Goal: Information Seeking & Learning: Check status

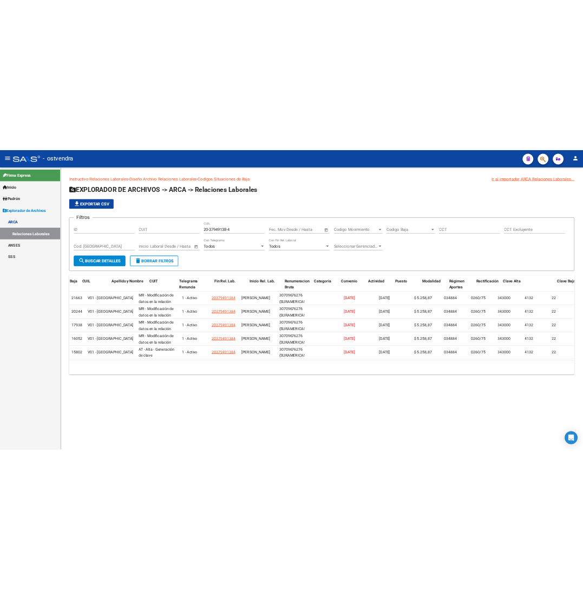
scroll to position [0, 260]
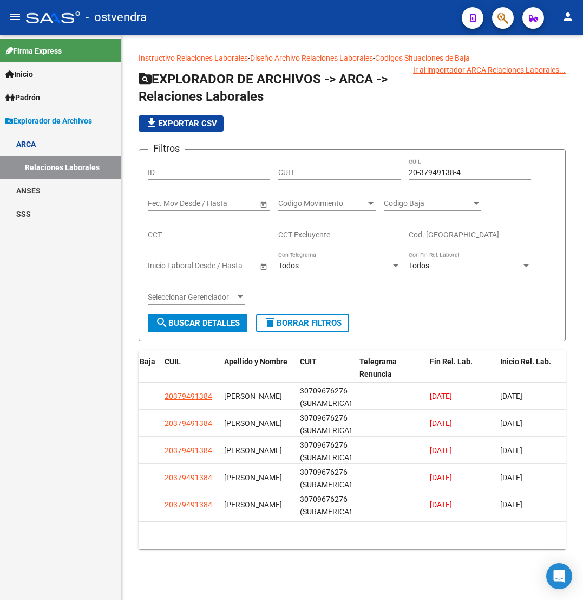
click at [431, 172] on input "20-37949138-4" at bounding box center [470, 172] width 122 height 9
paste input
click at [222, 325] on span "search Buscar Detalles" at bounding box center [197, 323] width 84 height 10
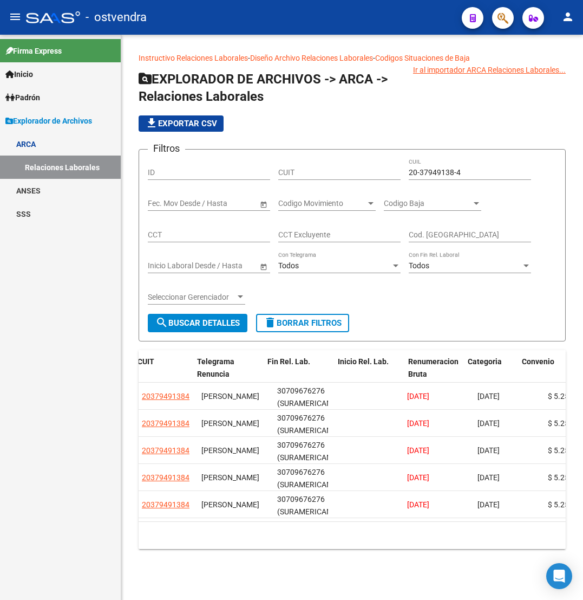
scroll to position [0, 422]
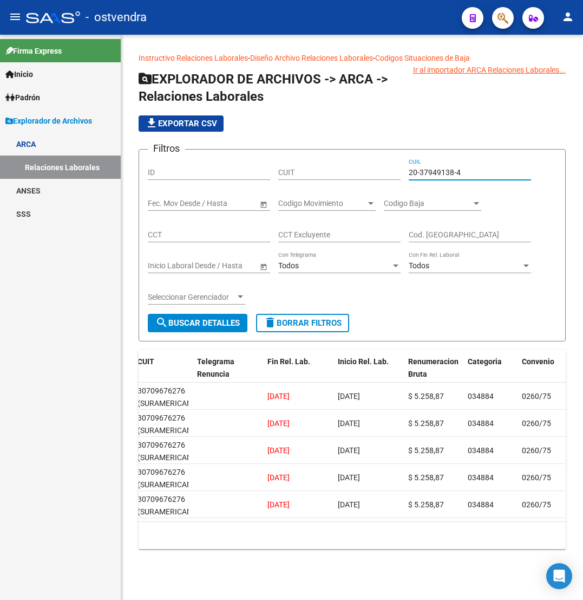
click at [431, 173] on input "20-37949138-4" at bounding box center [470, 172] width 122 height 9
click at [441, 166] on div "20-37949138-4 CUIL" at bounding box center [470, 169] width 122 height 22
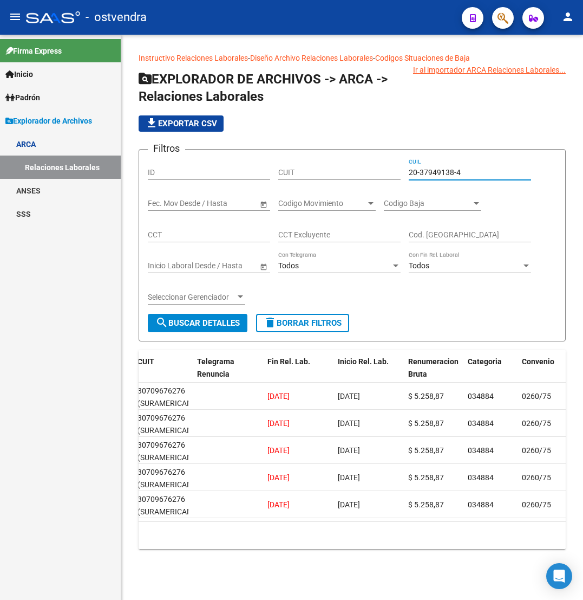
click at [440, 173] on input "20-37949138-4" at bounding box center [470, 172] width 122 height 9
paste input "8043874-8"
click at [223, 327] on span "search Buscar Detalles" at bounding box center [197, 323] width 84 height 10
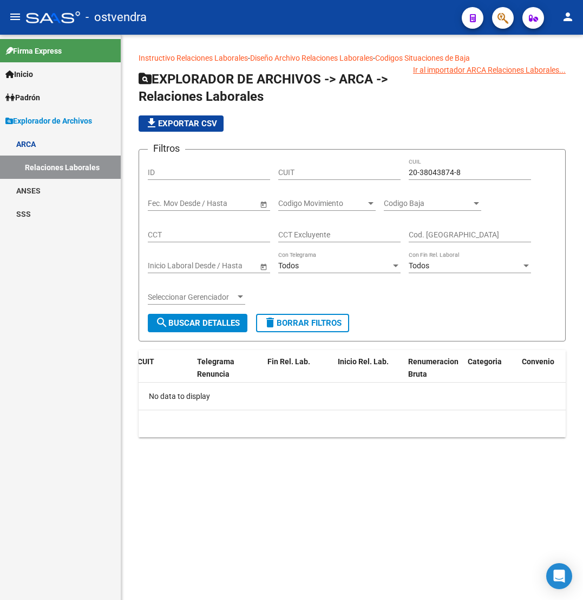
scroll to position [0, 0]
click at [441, 171] on input "20-38043874-8" at bounding box center [470, 172] width 122 height 9
paste input "424601-0"
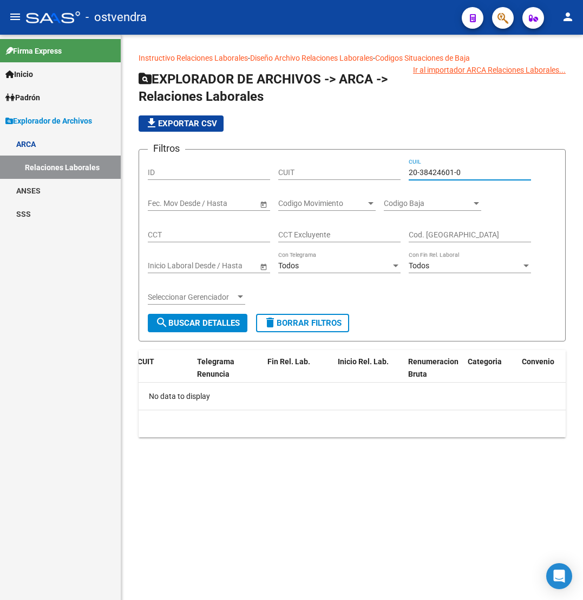
click at [211, 318] on span "search Buscar Detalles" at bounding box center [197, 323] width 84 height 10
click at [431, 174] on input "20-38424601-0" at bounding box center [470, 172] width 122 height 9
paste input "9060788-2"
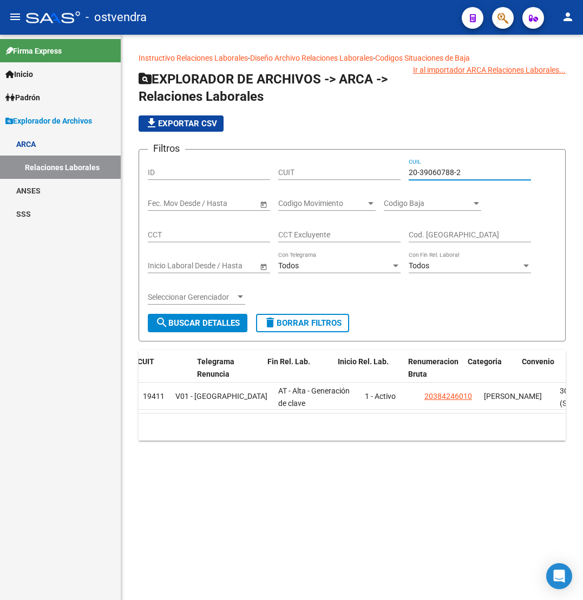
click at [192, 323] on span "search Buscar Detalles" at bounding box center [197, 323] width 84 height 10
click at [435, 172] on input "20-39060788-2" at bounding box center [470, 172] width 122 height 9
paste input "40093422-4"
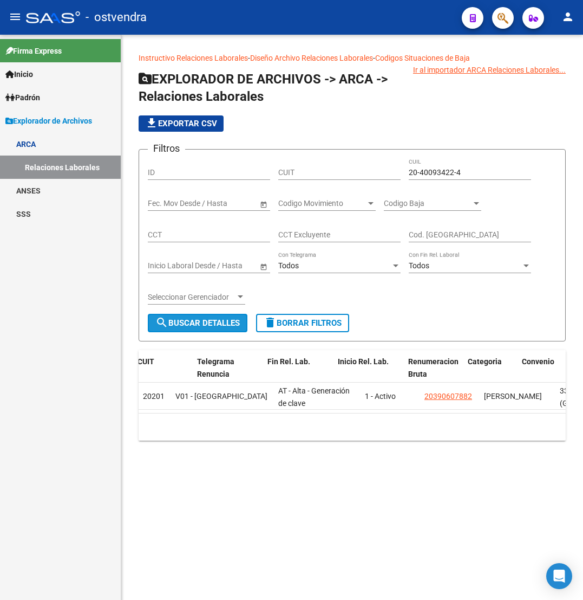
click at [223, 319] on span "search Buscar Detalles" at bounding box center [197, 323] width 84 height 10
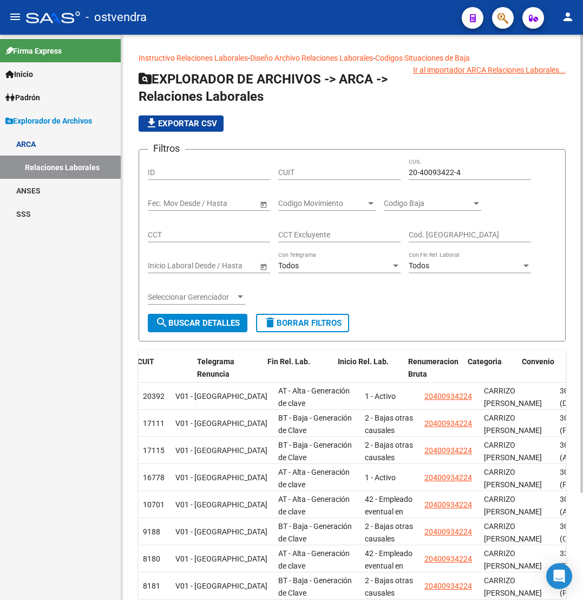
click at [436, 170] on input "20-40093422-4" at bounding box center [470, 172] width 122 height 9
paste input "234827-6"
click at [225, 322] on span "search Buscar Detalles" at bounding box center [197, 323] width 84 height 10
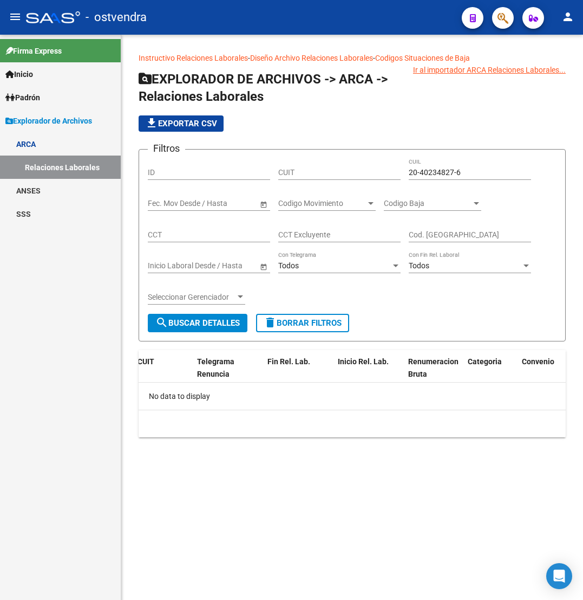
click at [424, 174] on input "20-40234827-6" at bounding box center [470, 172] width 122 height 9
paste input "390300-1"
click at [178, 330] on button "search Buscar Detalles" at bounding box center [198, 323] width 100 height 18
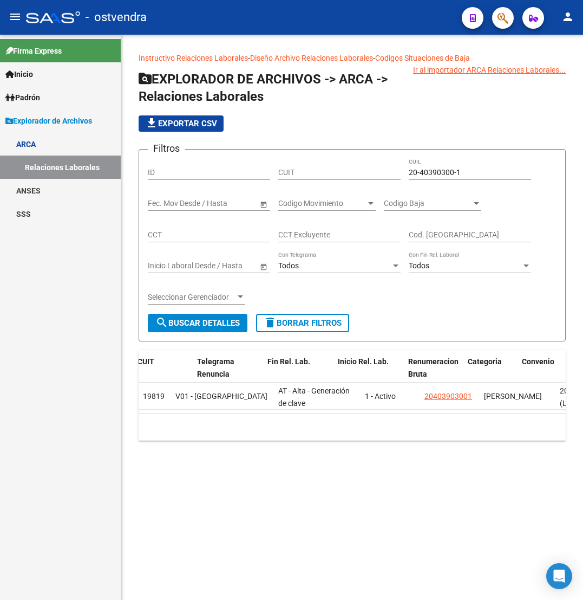
click at [434, 169] on input "20-40390300-1" at bounding box center [470, 172] width 122 height 9
paste input "668577-3"
click at [218, 323] on span "search Buscar Detalles" at bounding box center [197, 323] width 84 height 10
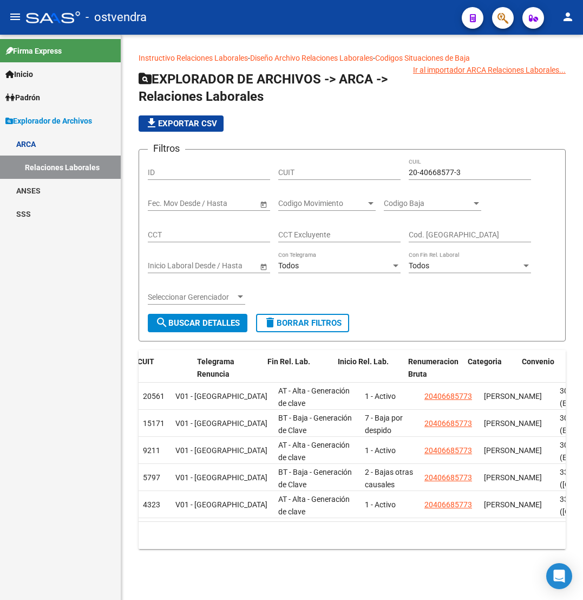
click at [432, 174] on input "20-40668577-3" at bounding box center [470, 172] width 122 height 9
paste input "1067231-7"
click at [171, 322] on span "search Buscar Detalles" at bounding box center [197, 323] width 84 height 10
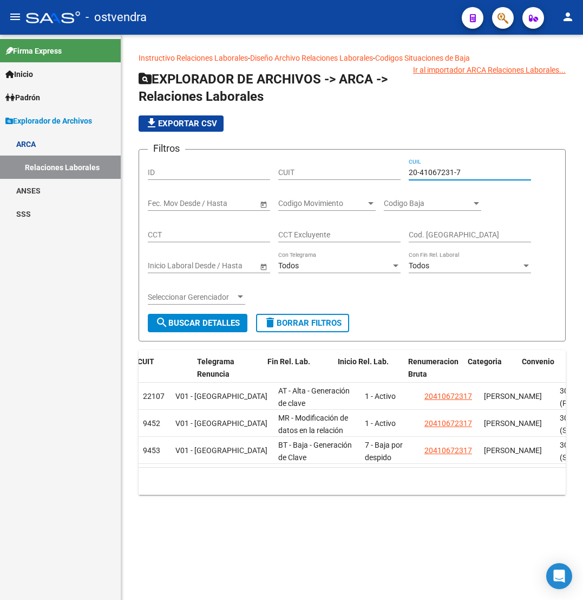
click at [439, 174] on input "20-41067231-7" at bounding box center [470, 172] width 122 height 9
paste input "690141-5"
click at [197, 331] on button "search Buscar Detalles" at bounding box center [198, 323] width 100 height 18
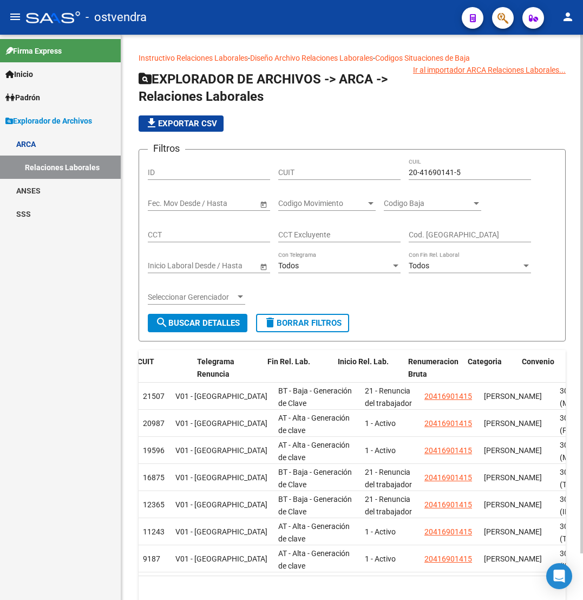
click at [434, 179] on div "20-41690141-5 CUIL" at bounding box center [470, 169] width 122 height 22
click at [434, 171] on input "20-41690141-5" at bounding box center [470, 172] width 122 height 9
paste input "2903908-9"
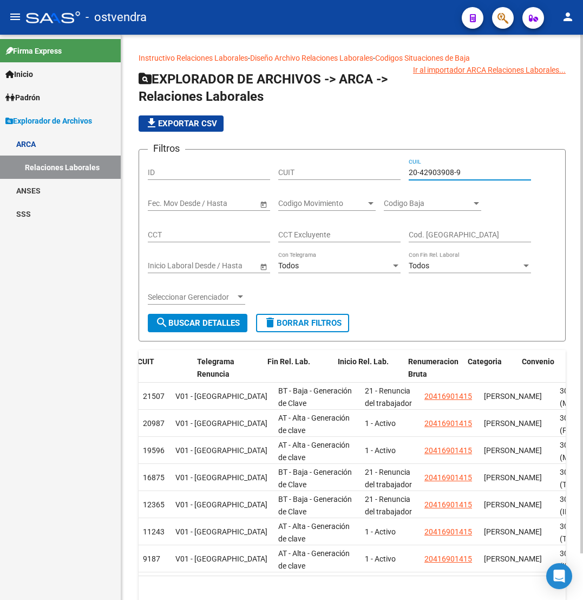
click at [218, 329] on button "search Buscar Detalles" at bounding box center [198, 323] width 100 height 18
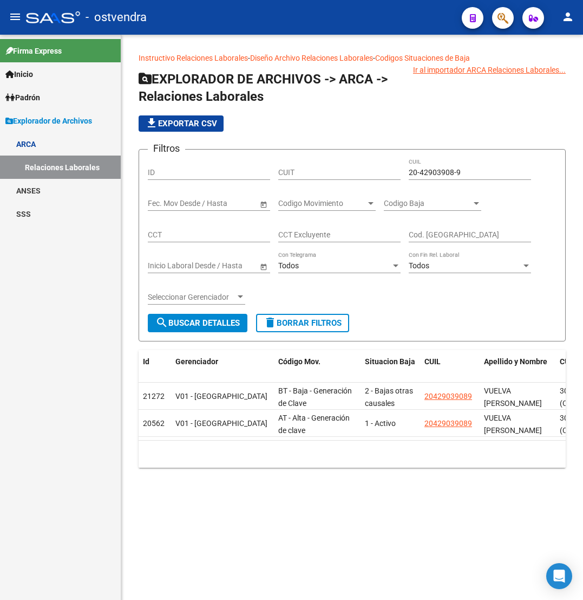
click at [441, 167] on div "20-42903908-9 CUIL" at bounding box center [470, 169] width 122 height 22
click at [441, 171] on input "20-42903908-9" at bounding box center [470, 172] width 122 height 9
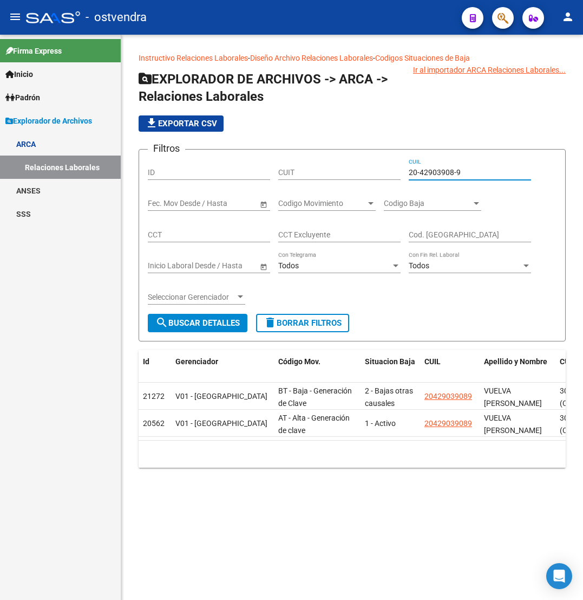
click at [441, 171] on input "20-42903908-9" at bounding box center [470, 172] width 122 height 9
paste input "3155626-0"
click at [223, 318] on span "search Buscar Detalles" at bounding box center [197, 323] width 84 height 10
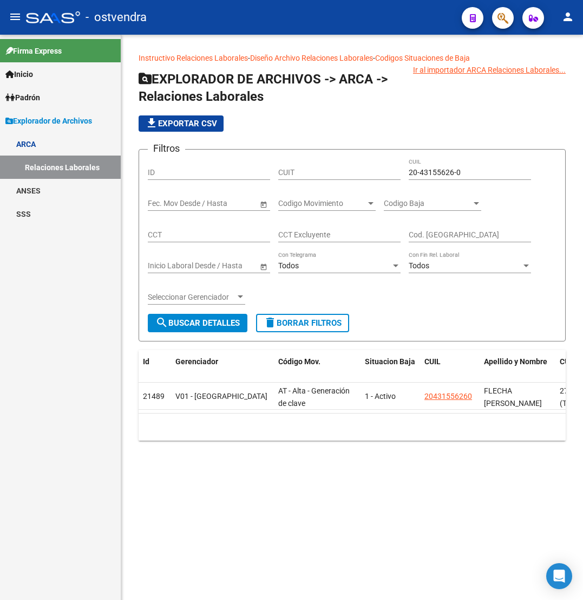
click at [426, 174] on input "20-43155626-0" at bounding box center [470, 172] width 122 height 9
paste input "4338065-6"
click at [183, 328] on button "search Buscar Detalles" at bounding box center [198, 323] width 100 height 18
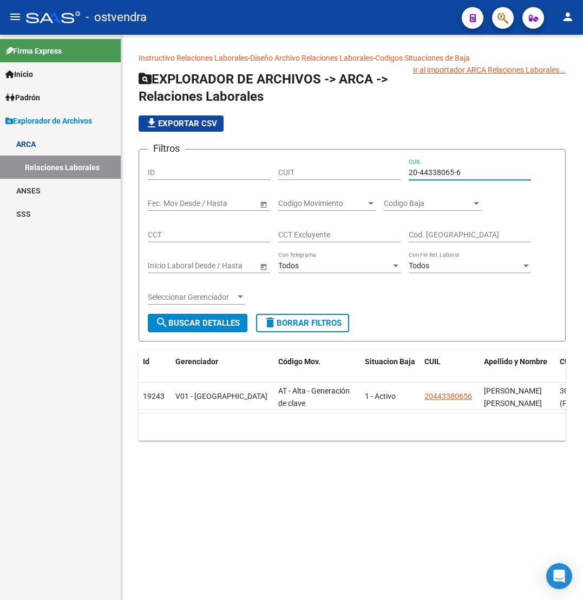
click at [429, 168] on input "20-44338065-6" at bounding box center [470, 172] width 122 height 9
paste input "504992-2"
click at [228, 323] on span "search Buscar Detalles" at bounding box center [197, 323] width 84 height 10
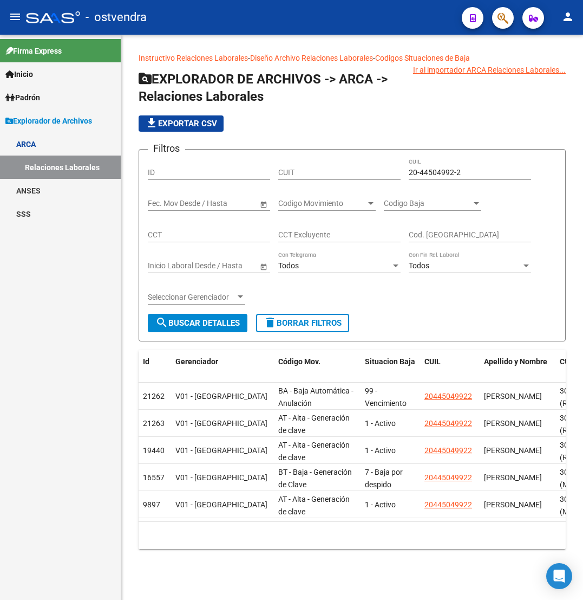
click at [432, 173] on input "20-44504992-2" at bounding box center [470, 172] width 122 height 9
paste input "5524721-8"
click at [213, 312] on div "Seleccionar Gerenciador Seleccionar Gerenciador" at bounding box center [196, 298] width 97 height 31
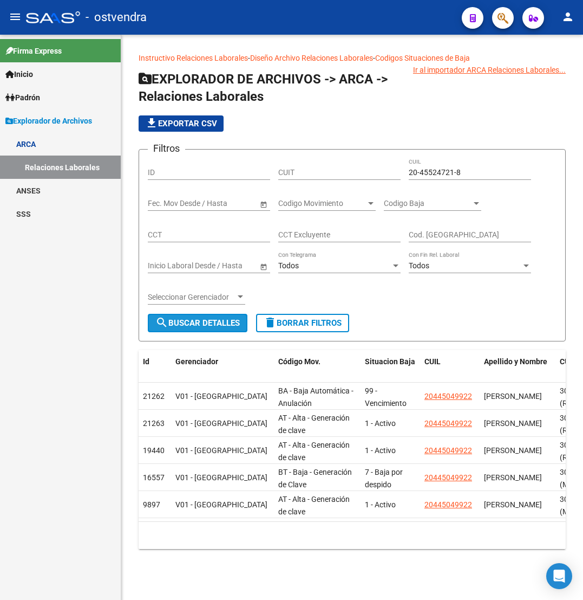
click at [220, 327] on span "search Buscar Detalles" at bounding box center [197, 323] width 84 height 10
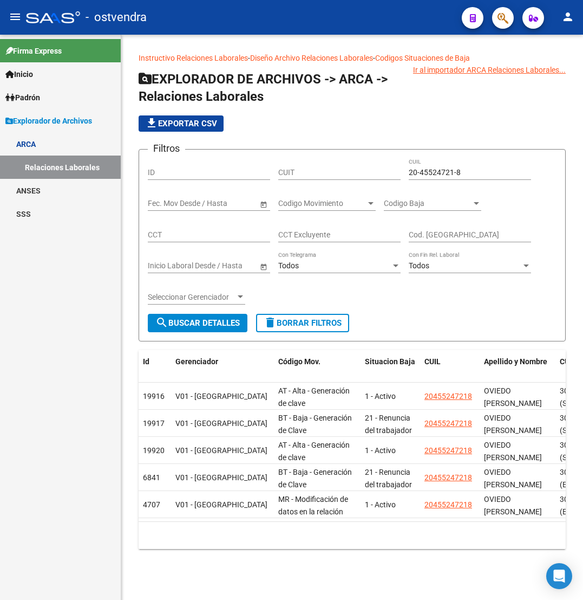
click at [438, 173] on input "20-45524721-8" at bounding box center [470, 172] width 122 height 9
paste input "95488382-6"
click at [198, 329] on button "search Buscar Detalles" at bounding box center [198, 323] width 100 height 18
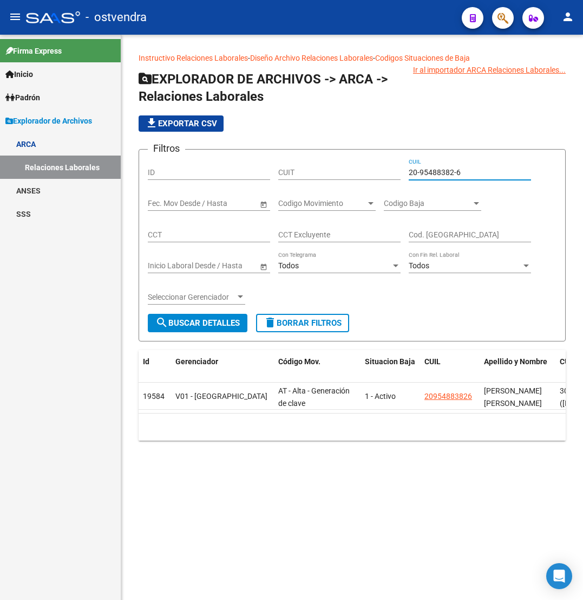
click at [442, 174] on input "20-95488382-6" at bounding box center [470, 172] width 122 height 9
paste input "3-37250202-9"
click at [204, 325] on span "search Buscar Detalles" at bounding box center [197, 323] width 84 height 10
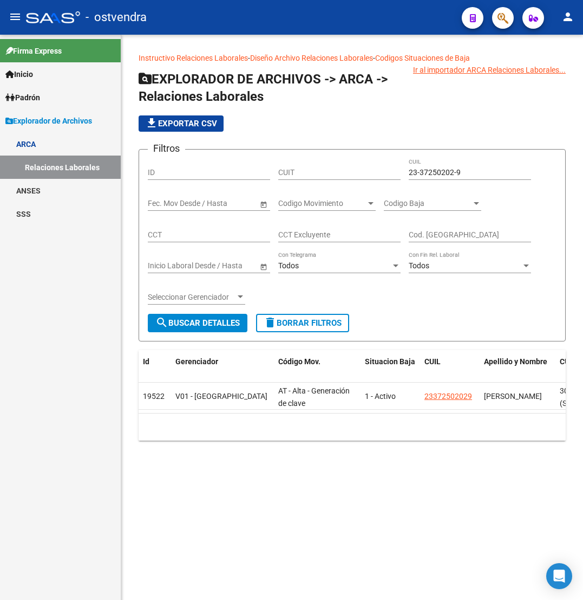
click at [436, 177] on input "23-37250202-9" at bounding box center [470, 172] width 122 height 9
click at [436, 176] on input "23-37250202-9" at bounding box center [470, 172] width 122 height 9
paste input "46272302-4"
click at [229, 325] on span "search Buscar Detalles" at bounding box center [197, 323] width 84 height 10
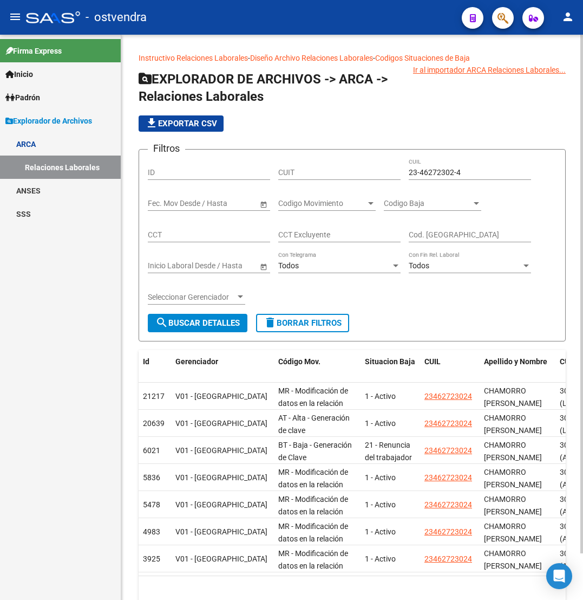
click at [442, 178] on div "23-46272302-4 CUIL" at bounding box center [470, 169] width 122 height 22
click at [442, 176] on input "23-46272302-4" at bounding box center [470, 172] width 122 height 9
paste input "7-23877085-3"
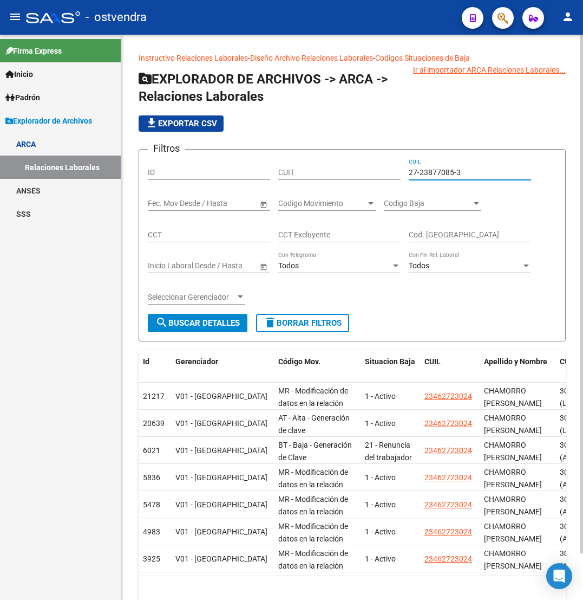
click at [184, 320] on span "search Buscar Detalles" at bounding box center [197, 323] width 84 height 10
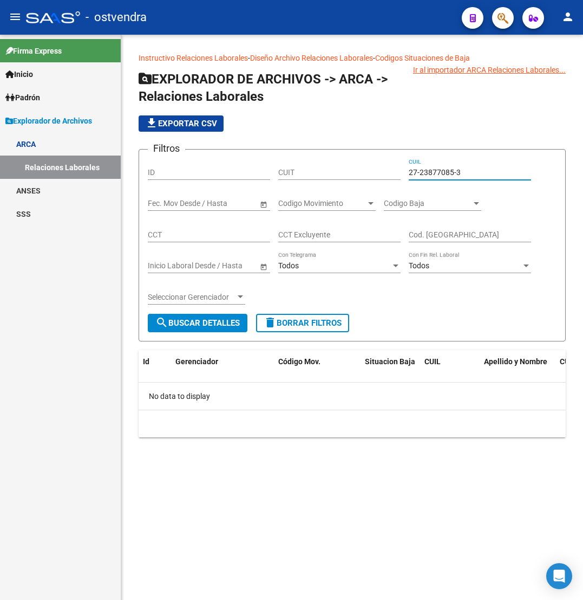
click at [439, 170] on input "27-23877085-3" at bounding box center [470, 172] width 122 height 9
paste input "8620950-0"
click at [224, 325] on span "search Buscar Detalles" at bounding box center [197, 323] width 84 height 10
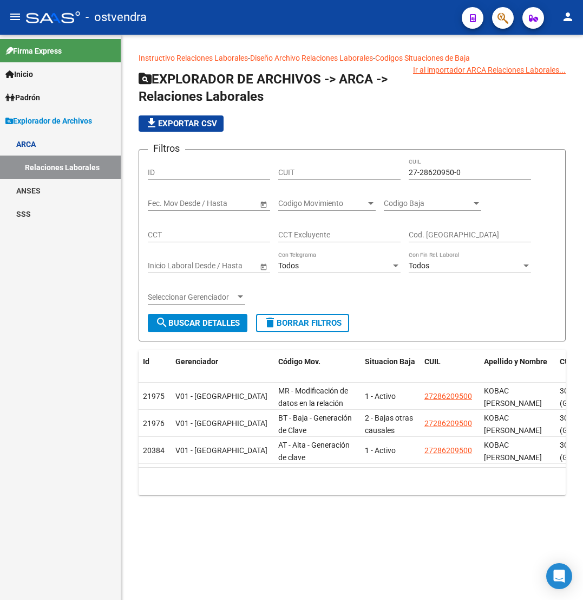
click at [424, 171] on input "27-28620950-0" at bounding box center [470, 172] width 122 height 9
paste input "32264935"
click at [203, 314] on button "search Buscar Detalles" at bounding box center [198, 323] width 100 height 18
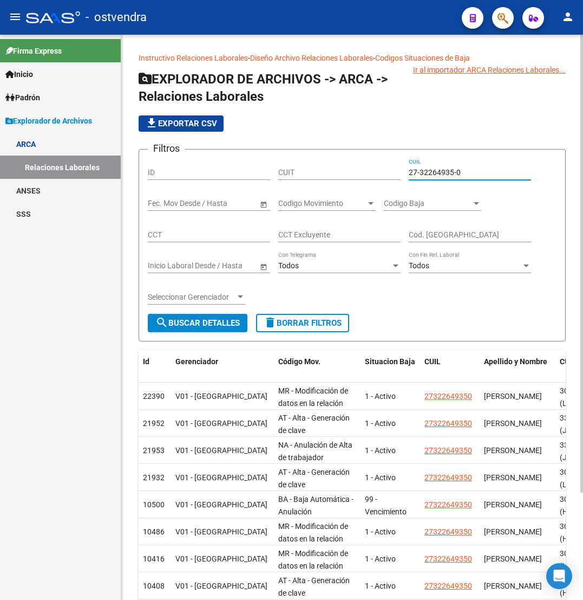
click at [426, 174] on input "27-32264935-0" at bounding box center [470, 172] width 122 height 9
paste input "950293-2"
click at [222, 323] on span "search Buscar Detalles" at bounding box center [197, 323] width 84 height 10
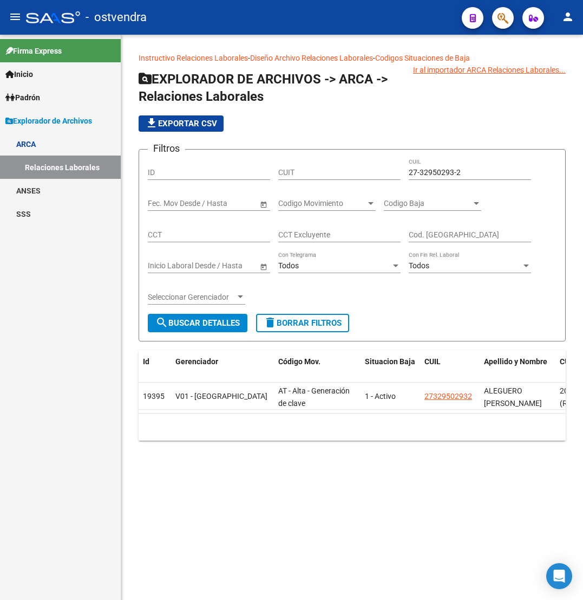
click at [435, 175] on input "27-32950293-2" at bounding box center [470, 172] width 122 height 9
paste input "4861621-3"
click at [207, 322] on span "search Buscar Detalles" at bounding box center [197, 323] width 84 height 10
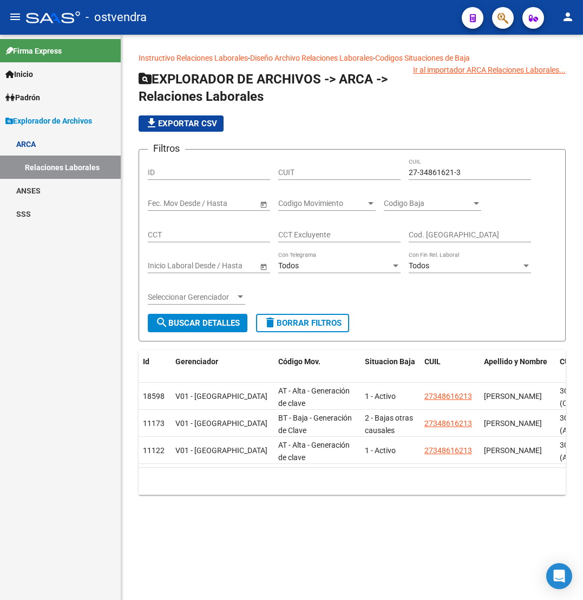
click at [439, 176] on input "27-34861621-3" at bounding box center [470, 172] width 122 height 9
paste input "6463273"
click at [217, 321] on span "search Buscar Detalles" at bounding box center [197, 323] width 84 height 10
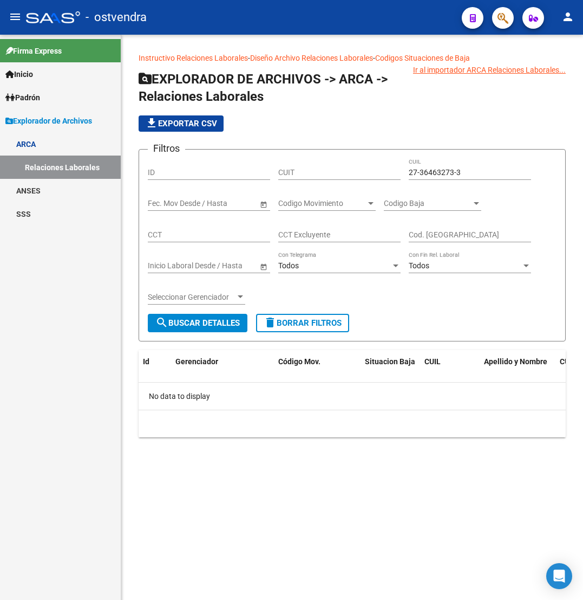
click at [437, 174] on input "27-36463273-3" at bounding box center [470, 172] width 122 height 9
paste input "7241620-9"
click at [201, 324] on span "search Buscar Detalles" at bounding box center [197, 323] width 84 height 10
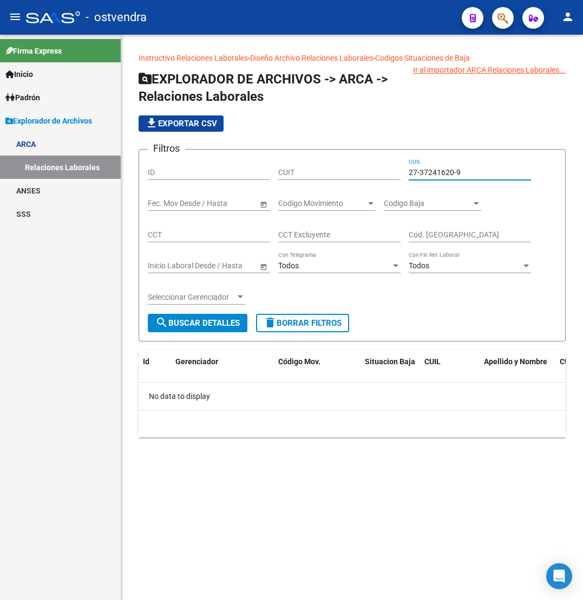
click at [429, 177] on input "27-37241620-9" at bounding box center [470, 172] width 122 height 9
click at [429, 175] on input "27-37241620-9" at bounding box center [470, 172] width 122 height 9
paste input "933658"
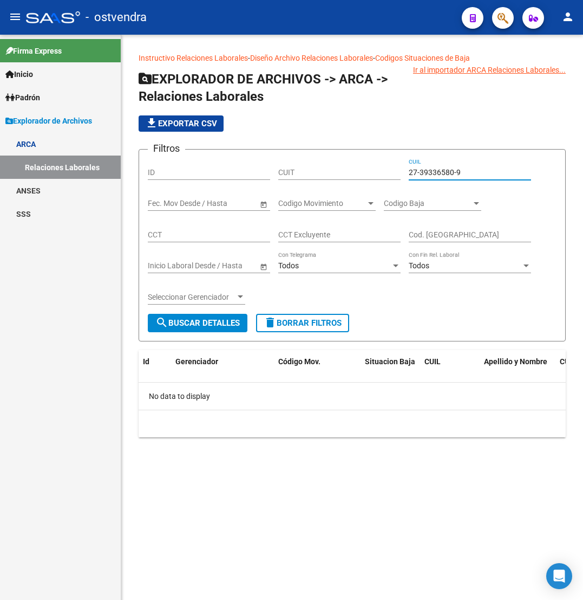
click at [198, 325] on span "search Buscar Detalles" at bounding box center [197, 323] width 84 height 10
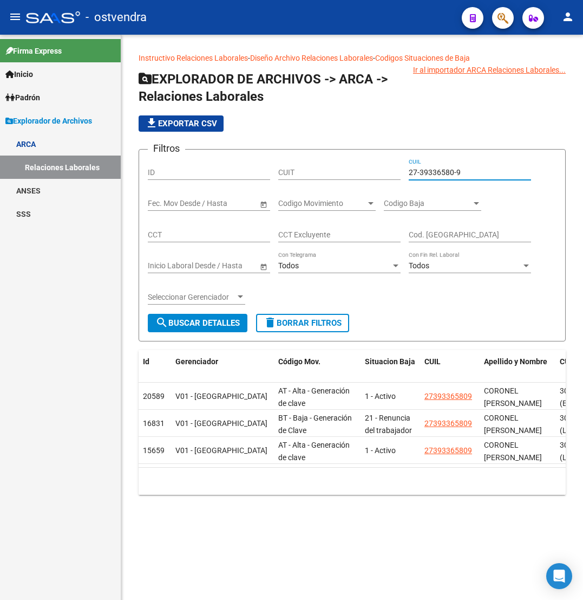
click at [444, 172] on input "27-39336580-9" at bounding box center [470, 172] width 122 height 9
paste input "43509676-5"
click at [204, 323] on span "search Buscar Detalles" at bounding box center [197, 323] width 84 height 10
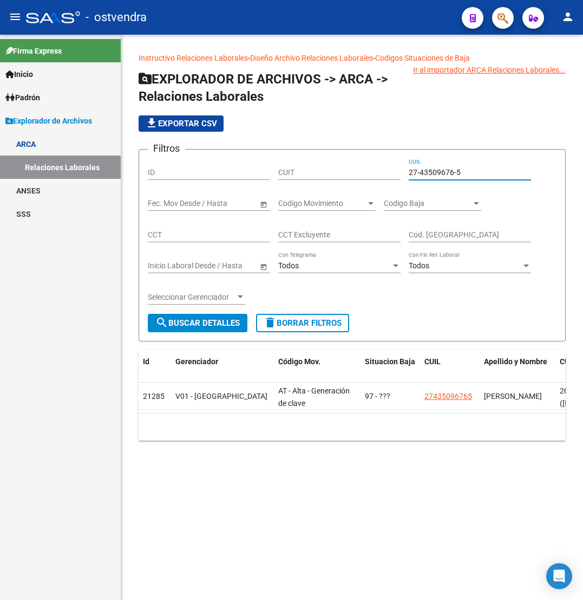
click at [449, 168] on input "27-43509676-5" at bounding box center [470, 172] width 122 height 9
paste input "5281690-9"
click at [233, 328] on button "search Buscar Detalles" at bounding box center [198, 323] width 100 height 18
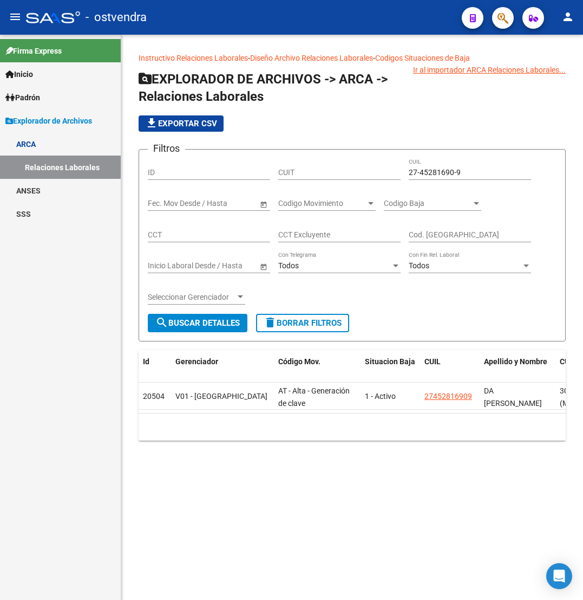
click at [431, 178] on div "27-45281690-9 CUIL" at bounding box center [470, 169] width 122 height 22
click at [431, 173] on input "27-45281690-9" at bounding box center [470, 172] width 122 height 9
paste input "6820488-1"
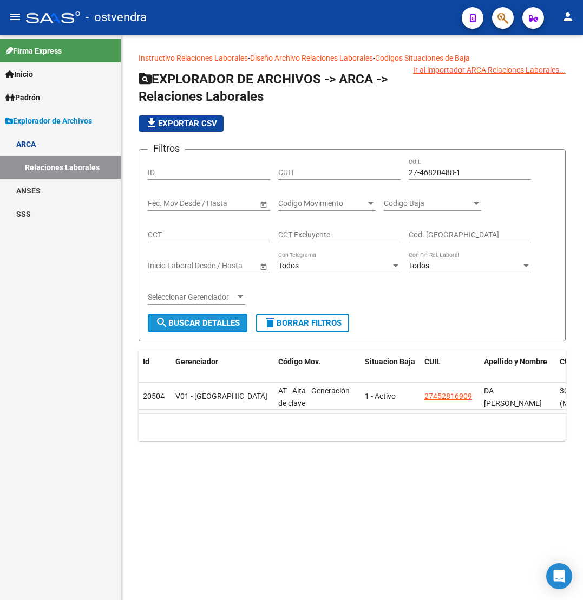
click at [233, 327] on span "search Buscar Detalles" at bounding box center [197, 323] width 84 height 10
click at [421, 173] on input "27-46820488-1" at bounding box center [470, 172] width 122 height 9
paste input "36463273-3"
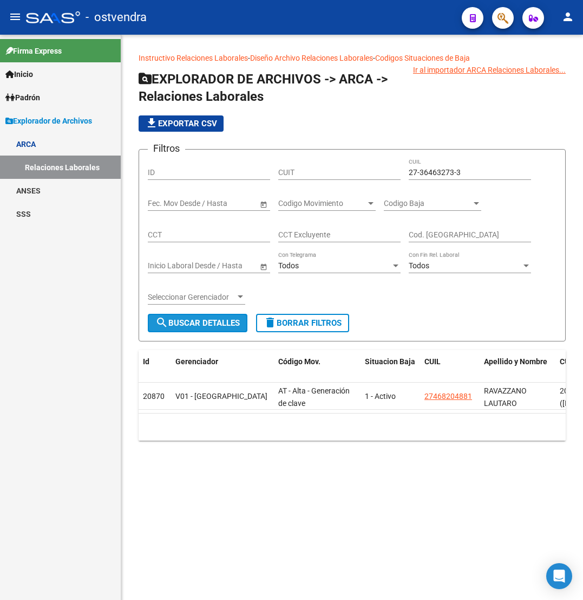
click at [193, 315] on button "search Buscar Detalles" at bounding box center [198, 323] width 100 height 18
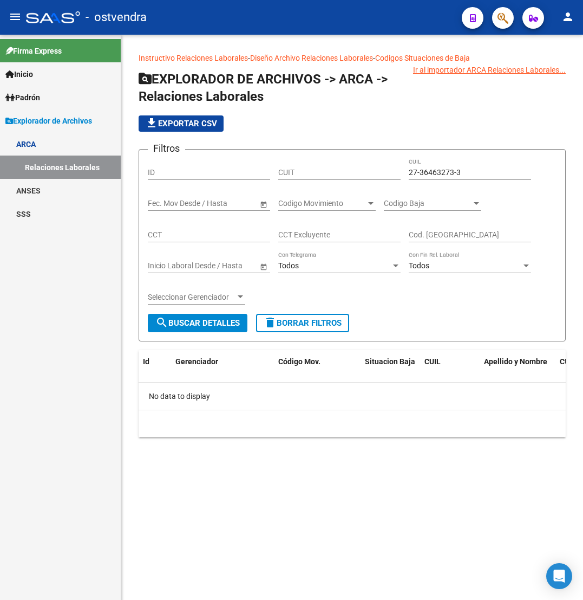
click at [428, 177] on input "27-36463273-3" at bounding box center [470, 172] width 122 height 9
paste input "0-24768201-6"
click at [197, 318] on span "search Buscar Detalles" at bounding box center [197, 323] width 84 height 10
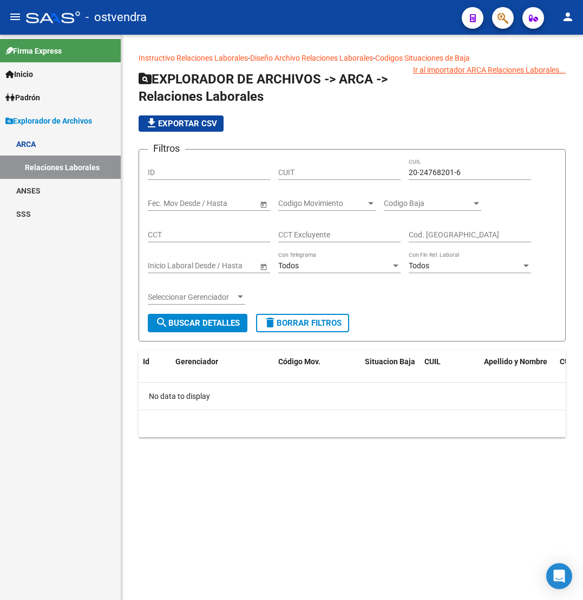
drag, startPoint x: 431, startPoint y: 181, endPoint x: 434, endPoint y: 173, distance: 8.7
click at [431, 181] on div "20-24768201-6 CUIL" at bounding box center [470, 173] width 122 height 31
click at [434, 173] on input "20-24768201-6" at bounding box center [470, 172] width 122 height 9
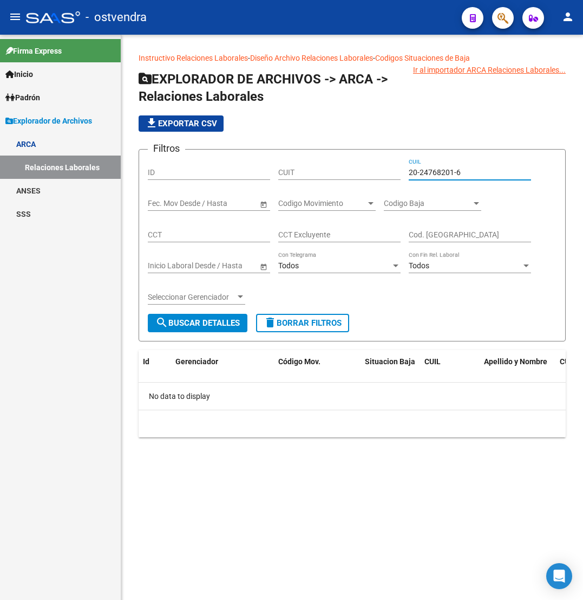
paste input "34613128-5"
click at [216, 330] on button "search Buscar Detalles" at bounding box center [198, 323] width 100 height 18
click at [437, 166] on div "20-34613128-5 CUIL" at bounding box center [470, 169] width 122 height 22
click at [437, 167] on div "20-34613128-5 CUIL" at bounding box center [470, 169] width 122 height 22
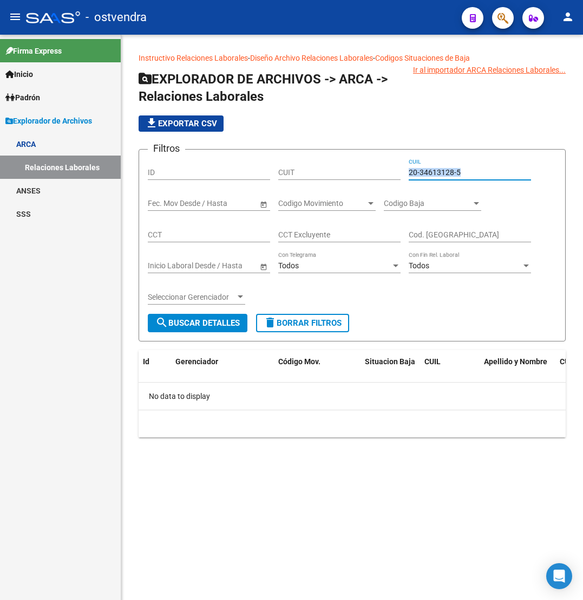
click at [437, 167] on div "20-34613128-5 CUIL" at bounding box center [470, 169] width 122 height 22
click at [441, 174] on input "20-34613128-5" at bounding box center [470, 172] width 122 height 9
paste input "7380943-9"
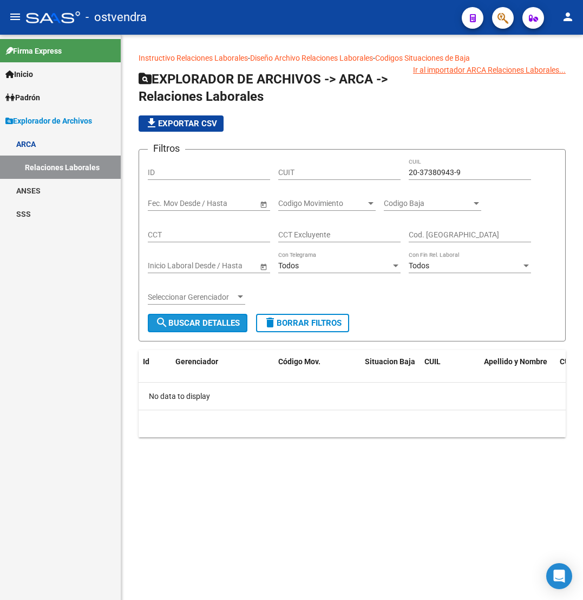
click at [223, 325] on span "search Buscar Detalles" at bounding box center [197, 323] width 84 height 10
click at [436, 172] on input "20-37380943-9" at bounding box center [470, 172] width 122 height 9
paste input "93998034-3"
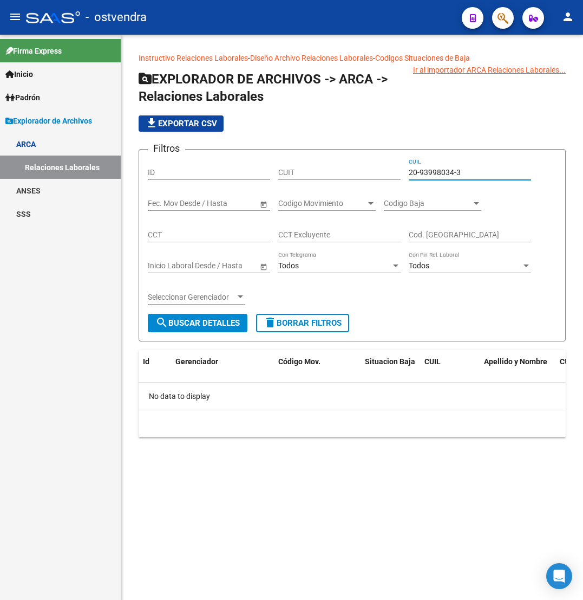
click at [202, 325] on span "search Buscar Detalles" at bounding box center [197, 323] width 84 height 10
click at [442, 173] on input "20-93998034-3" at bounding box center [470, 172] width 122 height 9
paste input "3-28033158-9"
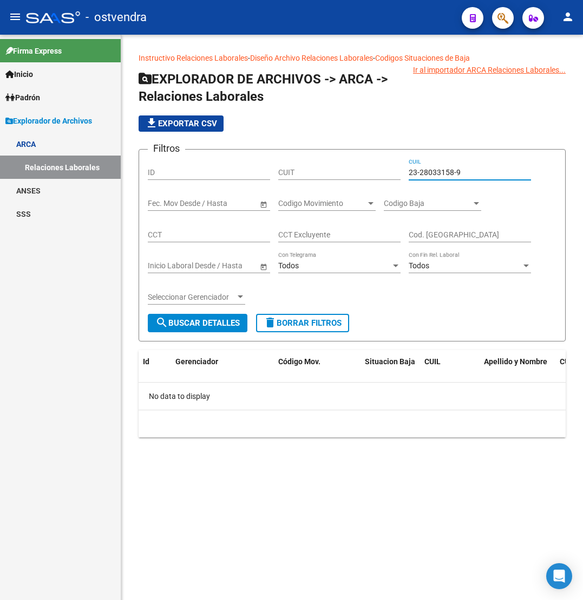
click at [231, 320] on span "search Buscar Detalles" at bounding box center [197, 323] width 84 height 10
click at [437, 175] on input "23-28033158-9" at bounding box center [470, 172] width 122 height 9
paste input "9426460"
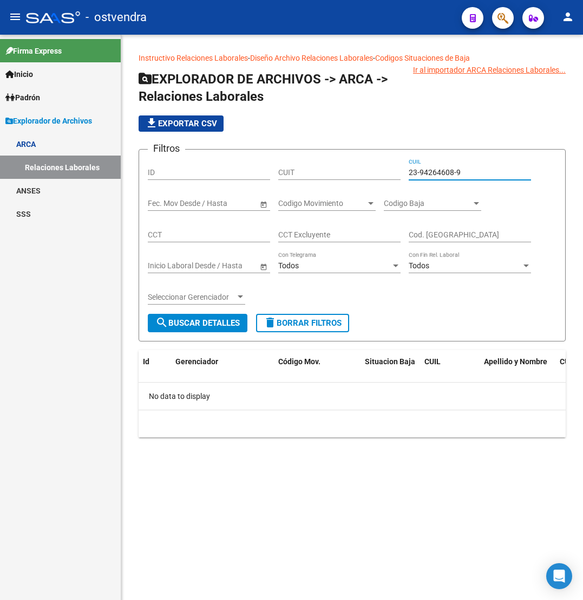
click at [186, 324] on span "search Buscar Detalles" at bounding box center [197, 323] width 84 height 10
click at [437, 168] on input "23-94264608-9" at bounding box center [470, 172] width 122 height 9
paste input "0-37380943"
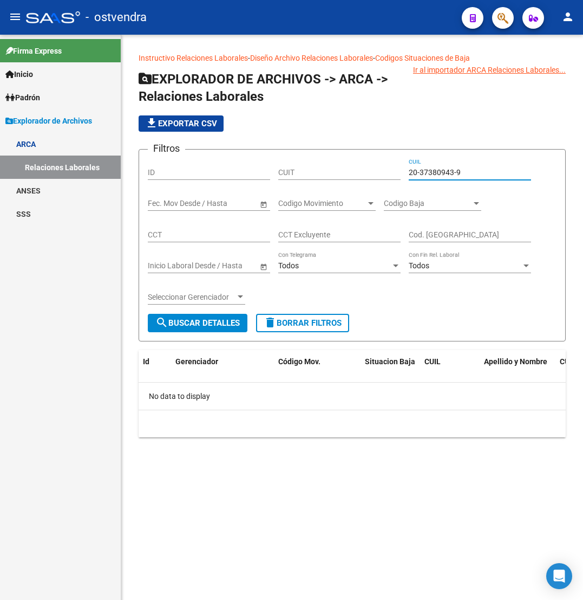
type input "20-37380943-9"
click at [211, 312] on div "Seleccionar Gerenciador Seleccionar Gerenciador" at bounding box center [196, 298] width 97 height 31
click at [214, 318] on span "search Buscar Detalles" at bounding box center [197, 323] width 84 height 10
